Goal: Complete application form

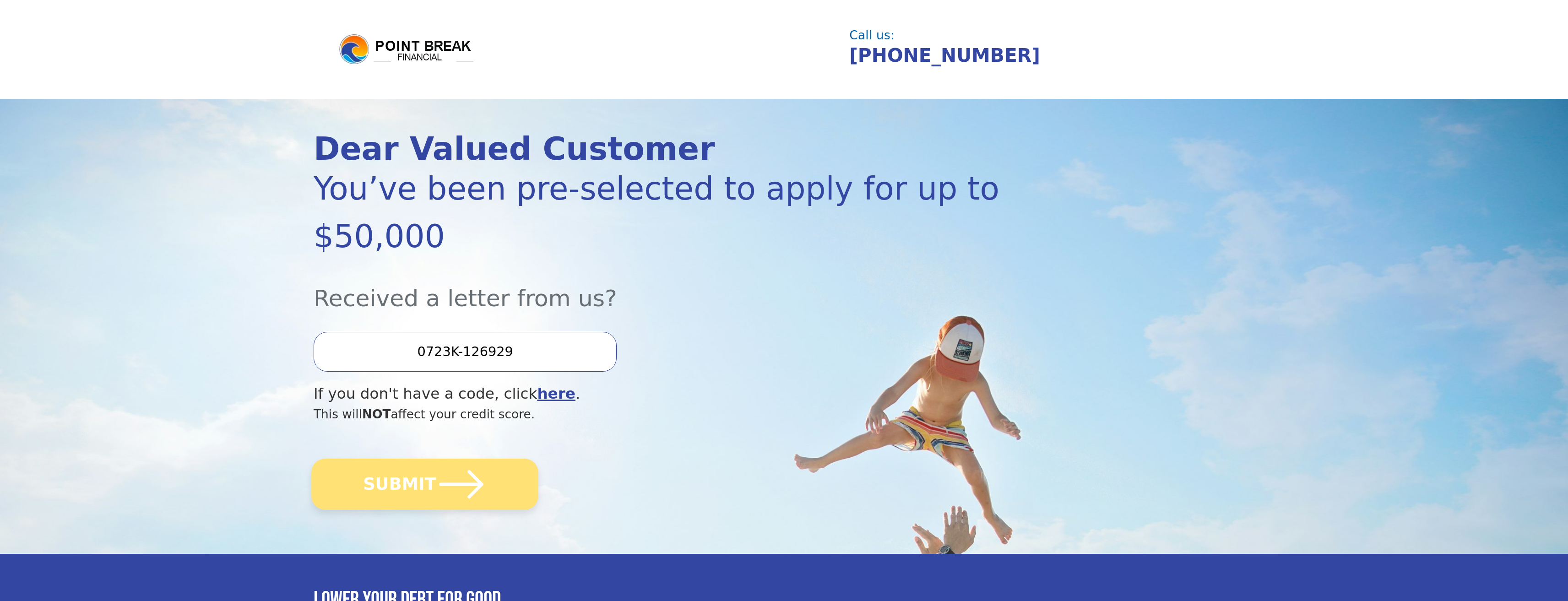
type input "0723K-126929"
click at [481, 489] on icon "submit" at bounding box center [461, 484] width 51 height 51
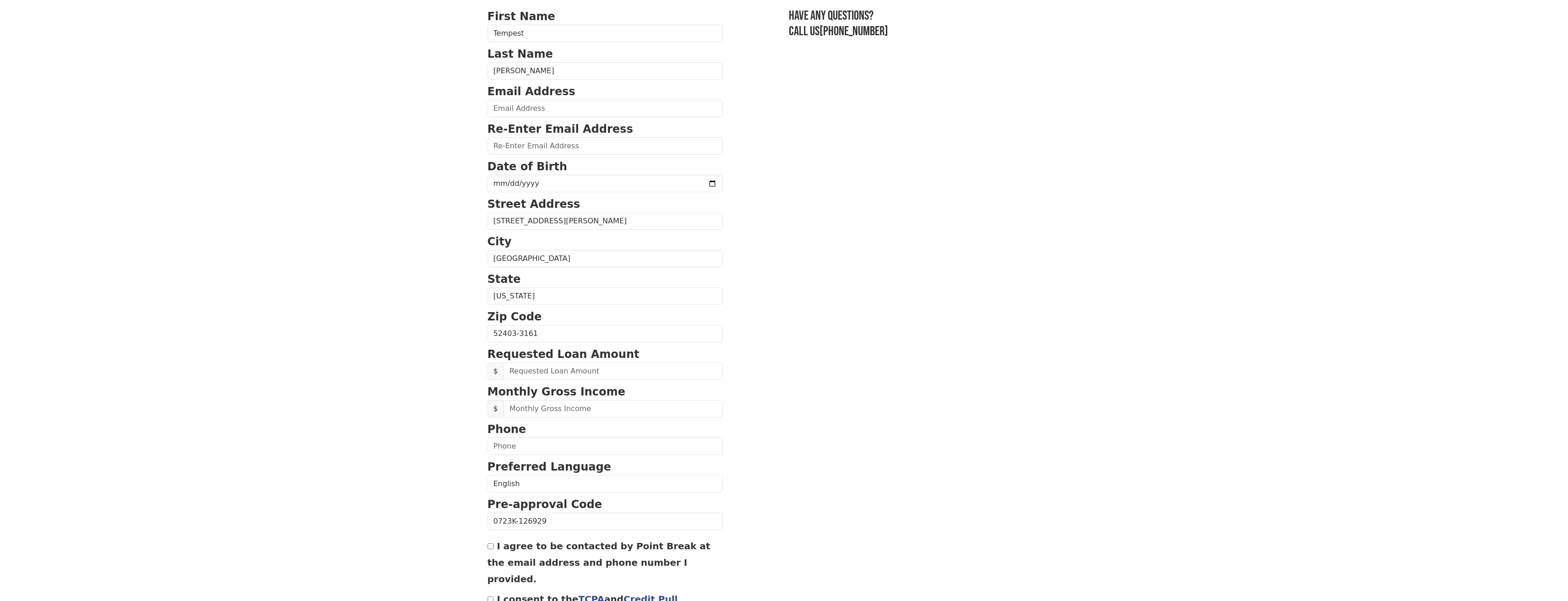
scroll to position [160, 0]
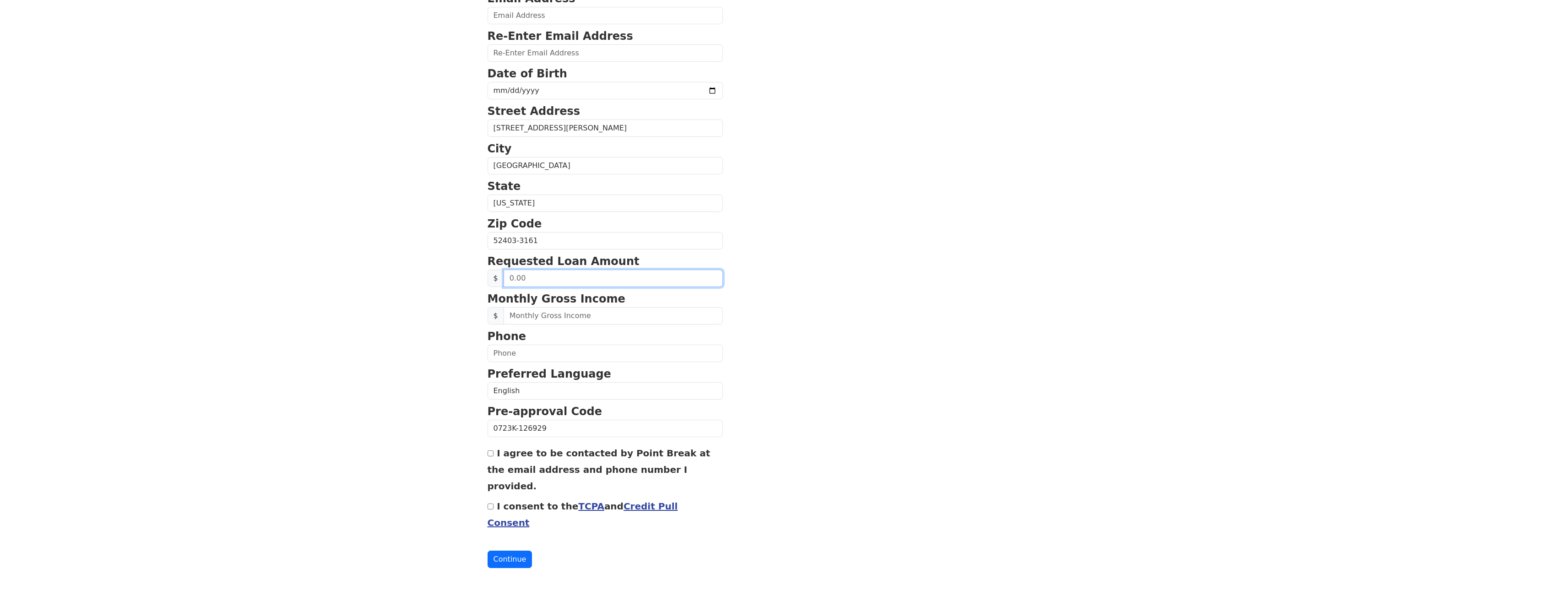
drag, startPoint x: 534, startPoint y: 279, endPoint x: 498, endPoint y: 280, distance: 36.0
click at [498, 280] on div "$" at bounding box center [604, 277] width 235 height 17
type input "50,000.00"
click at [525, 316] on input "text" at bounding box center [613, 315] width 219 height 17
type input "77,000.00"
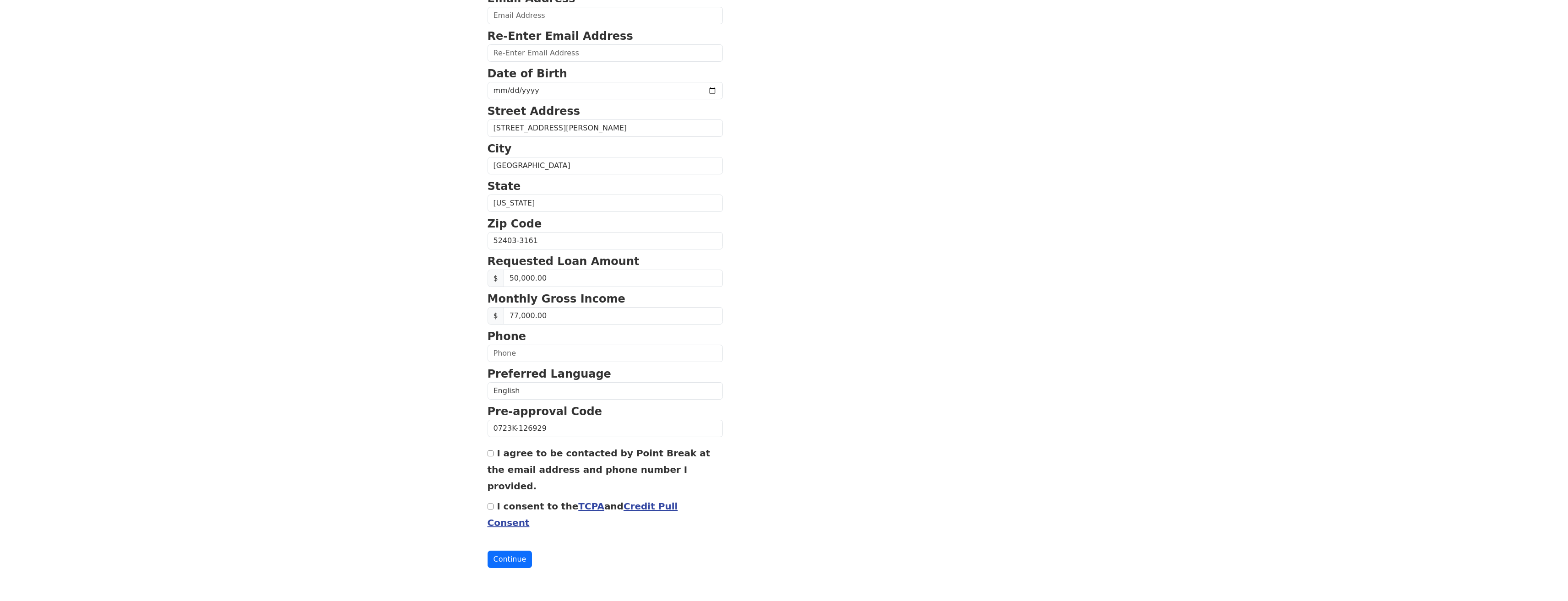
click at [489, 454] on input "I agree to be contacted by Point Break at the email address and phone number I …" at bounding box center [490, 453] width 6 height 6
checkbox input "true"
click at [491, 509] on input "I consent to the TCPA and Credit Pull Consent" at bounding box center [490, 507] width 6 height 6
checkbox input "true"
click at [507, 556] on button "Continue" at bounding box center [509, 559] width 45 height 17
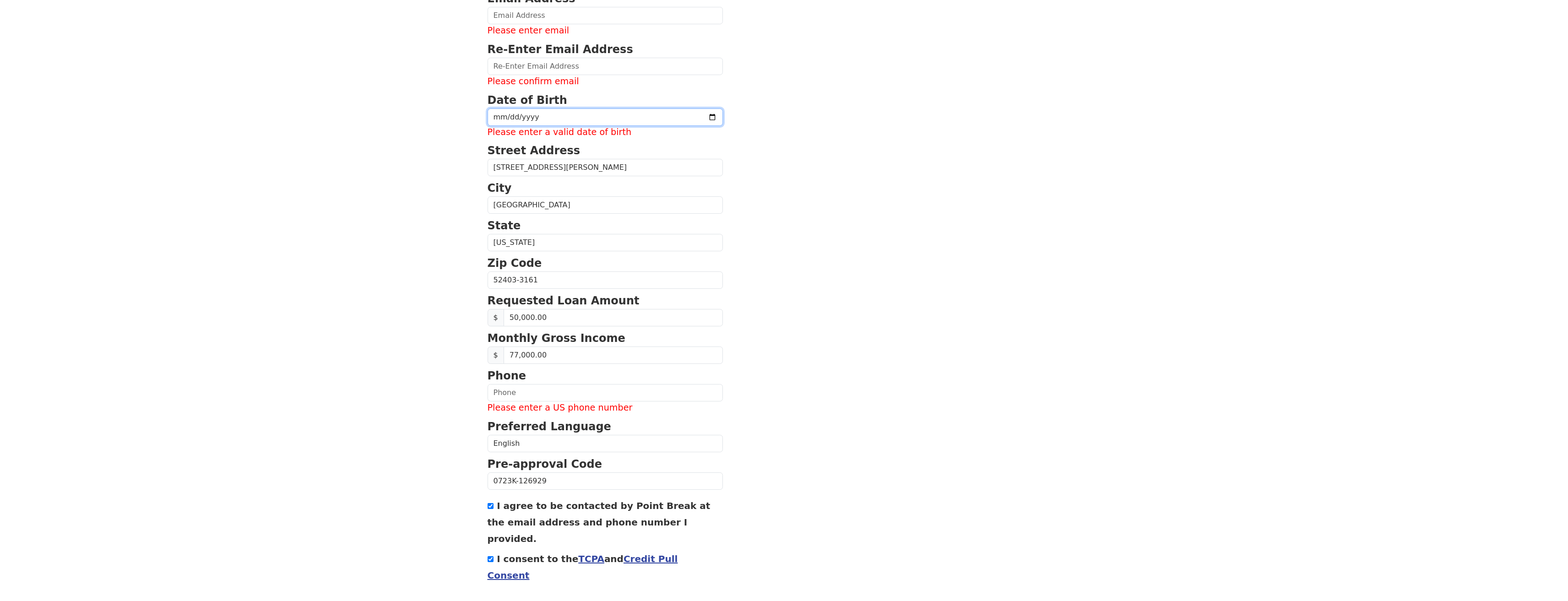
click at [520, 116] on input "date" at bounding box center [604, 116] width 235 height 17
type input "[DATE]"
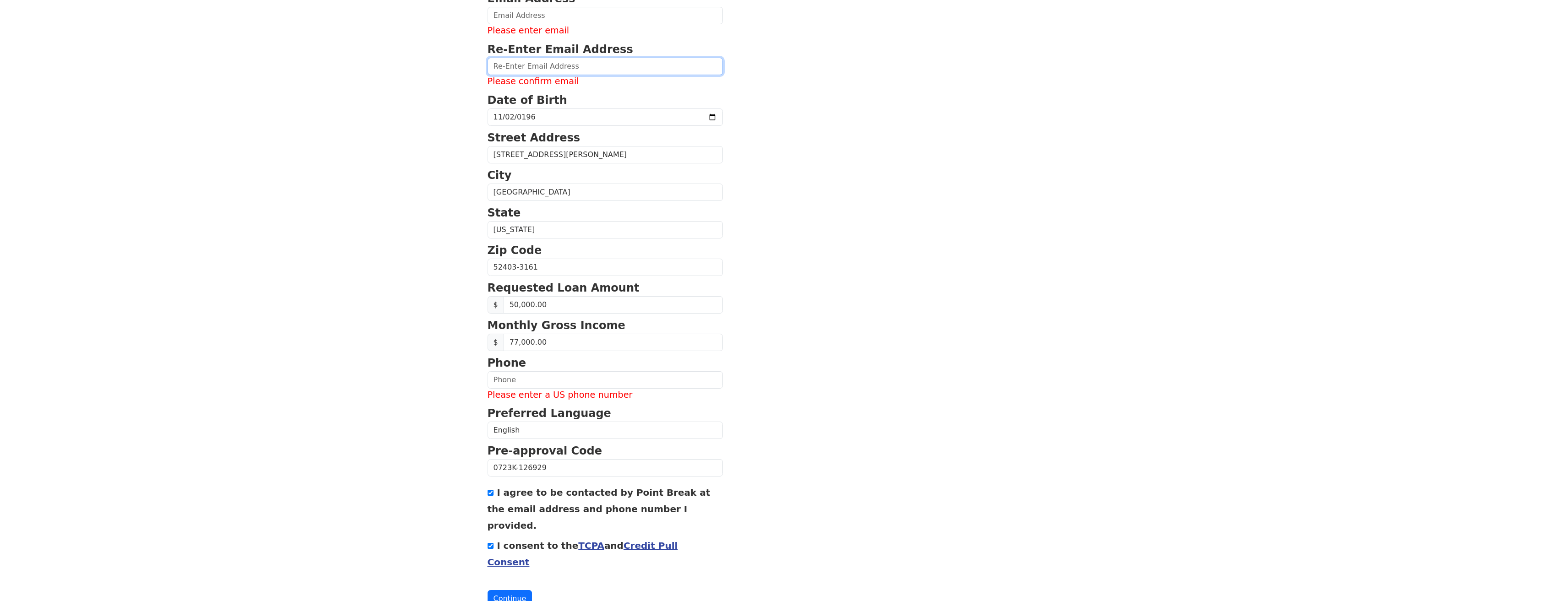
click at [508, 64] on input "email" at bounding box center [604, 66] width 235 height 17
type input "[EMAIL_ADDRESS][DOMAIN_NAME]"
type input "[PHONE_NUMBER]"
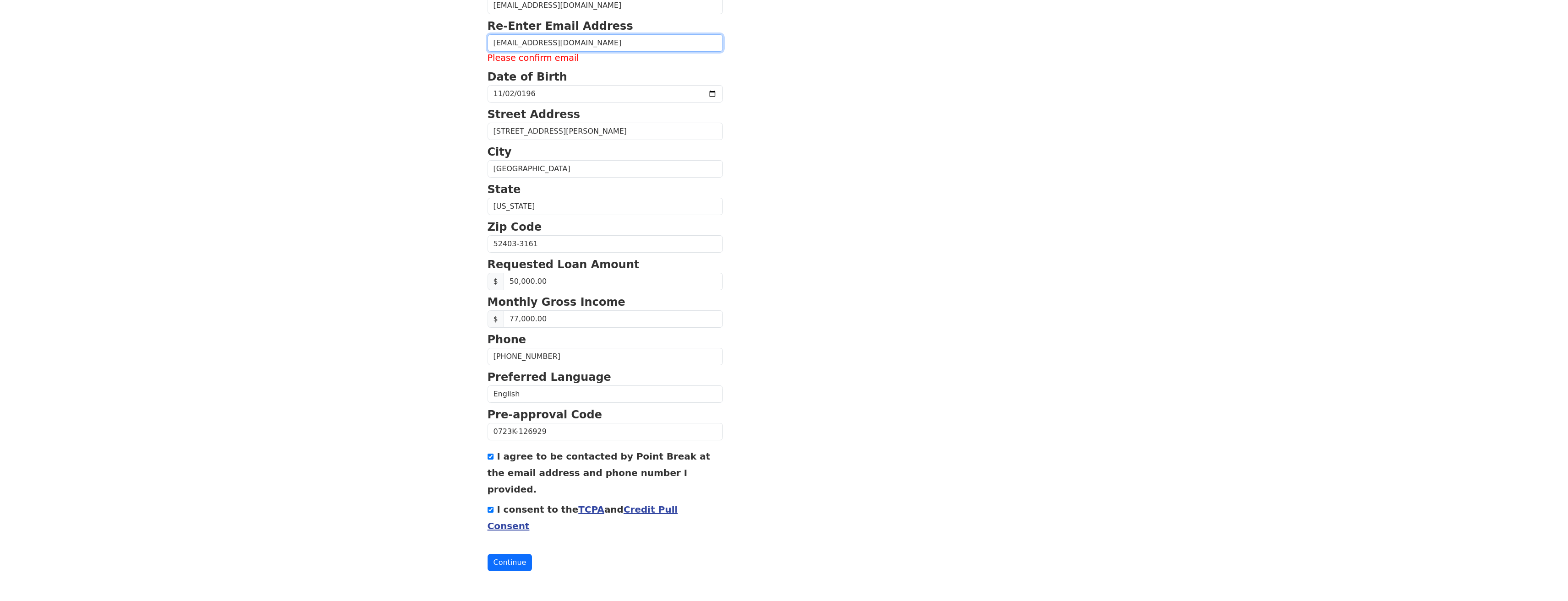
scroll to position [172, 0]
click at [509, 560] on button "Continue" at bounding box center [509, 559] width 45 height 17
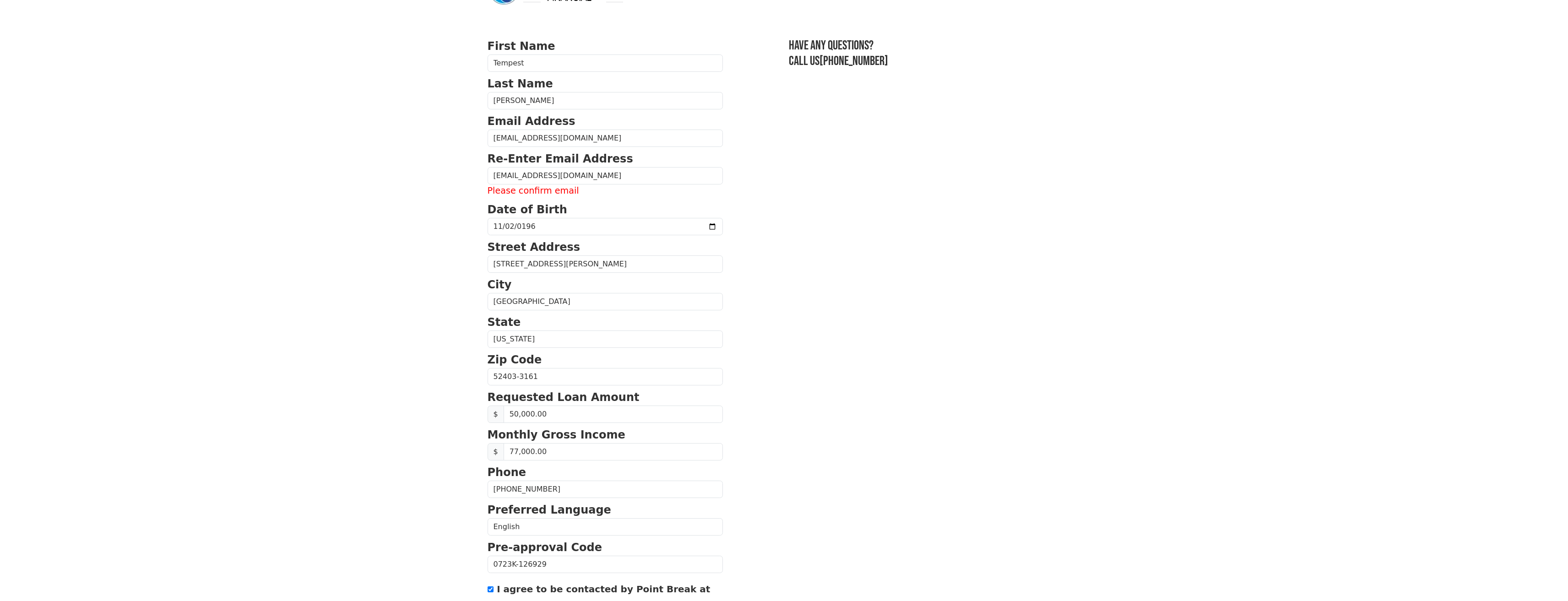
scroll to position [36, 0]
click at [623, 181] on input "[EMAIL_ADDRESS][DOMAIN_NAME]" at bounding box center [604, 177] width 235 height 17
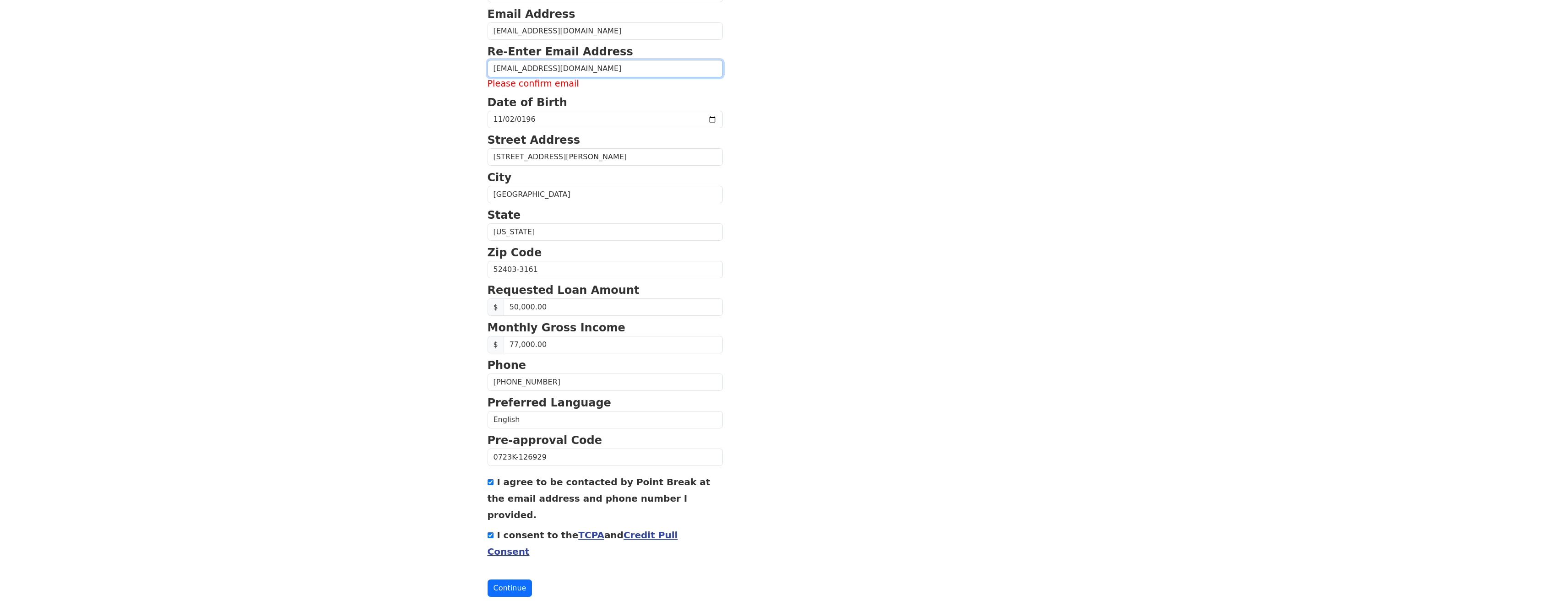
scroll to position [172, 0]
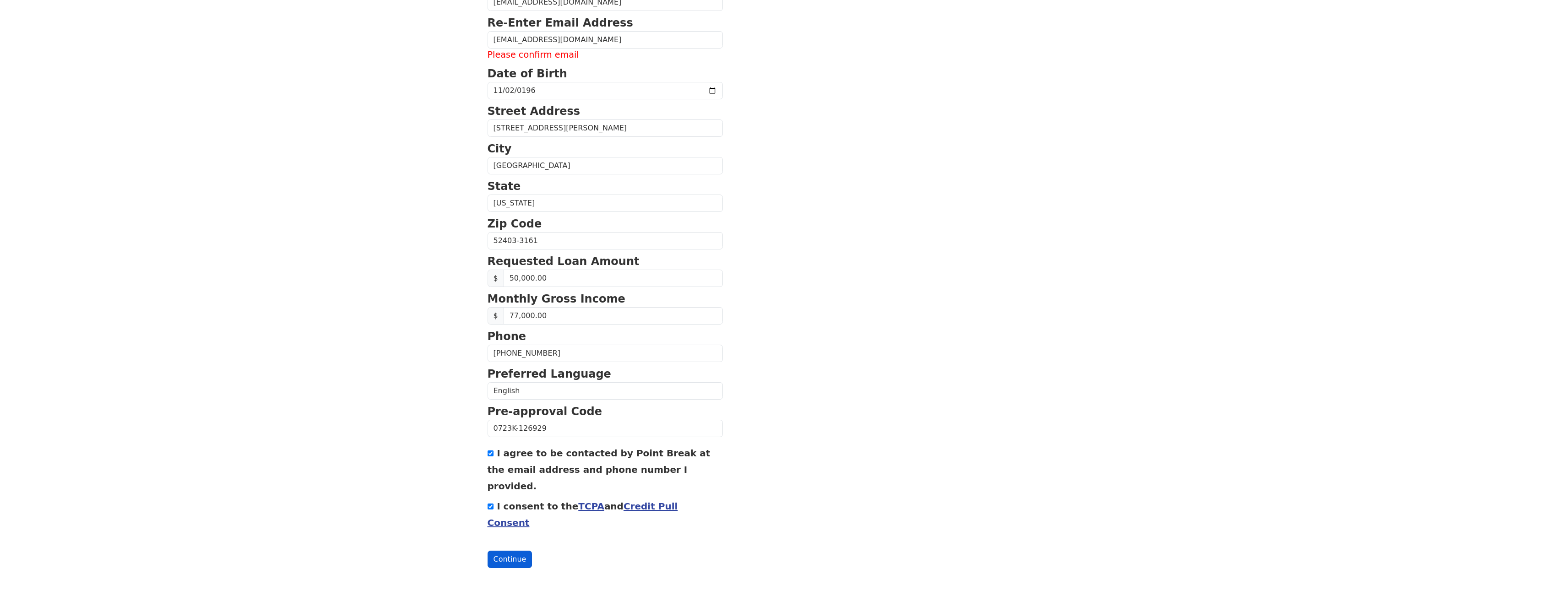
click at [507, 560] on button "Continue" at bounding box center [509, 559] width 45 height 17
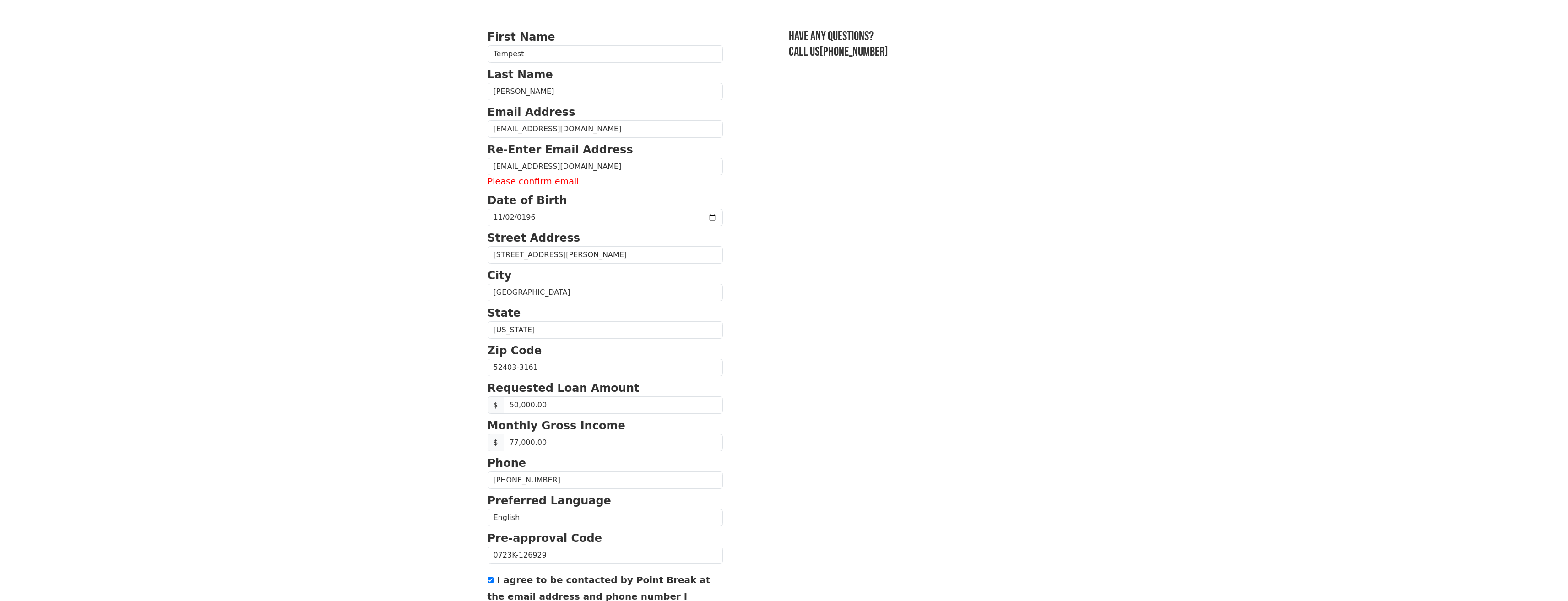
scroll to position [36, 0]
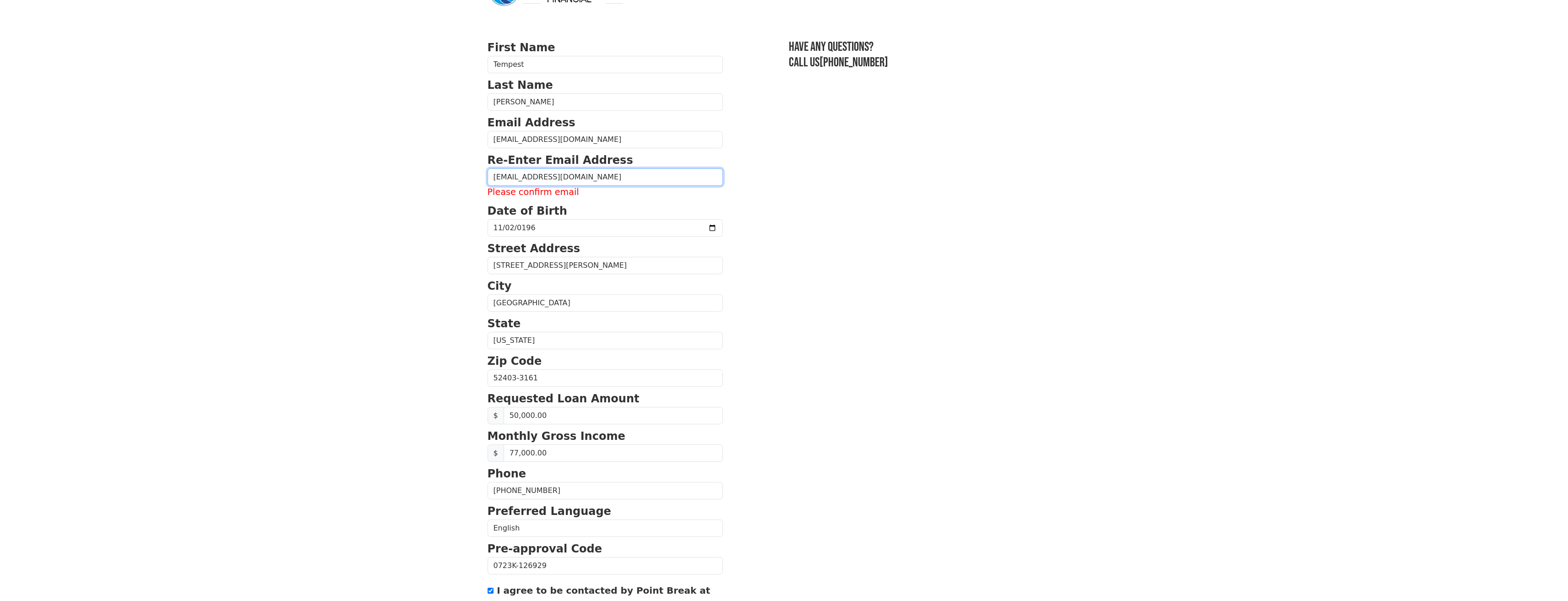
drag, startPoint x: 599, startPoint y: 177, endPoint x: 432, endPoint y: 175, distance: 167.0
click at [432, 175] on body "First Name Tempest Last Name [PERSON_NAME] Email Address [EMAIL_ADDRESS][DOMAIN…" at bounding box center [784, 265] width 1568 height 601
type input "[EMAIL_ADDRESS][DOMAIN_NAME]"
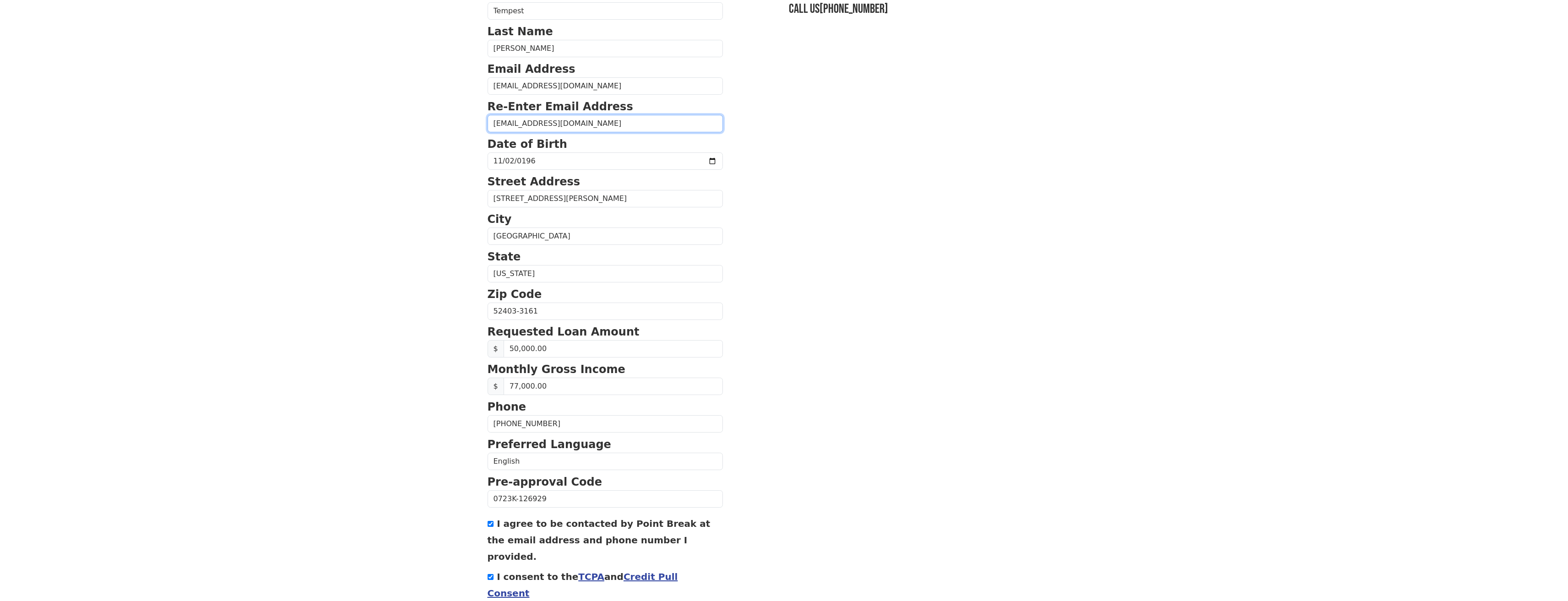
scroll to position [160, 0]
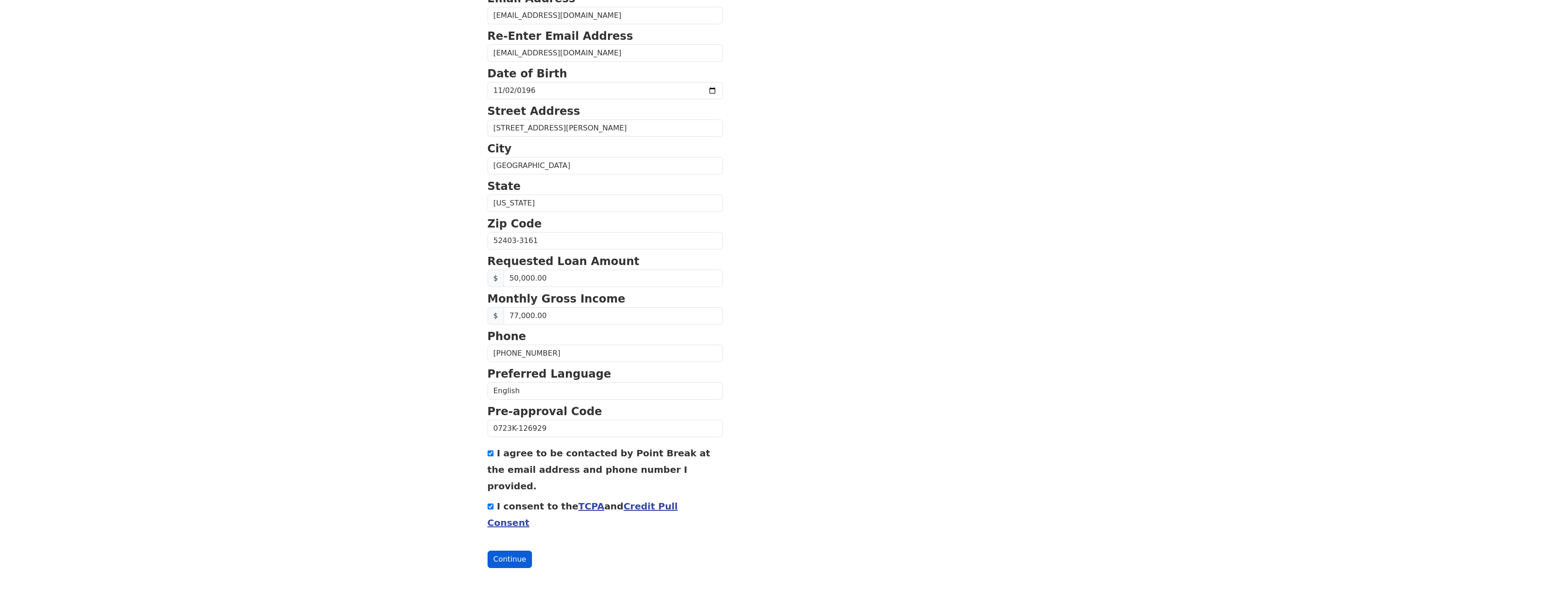
click at [512, 563] on button "Continue" at bounding box center [509, 559] width 45 height 17
